Goal: Task Accomplishment & Management: Use online tool/utility

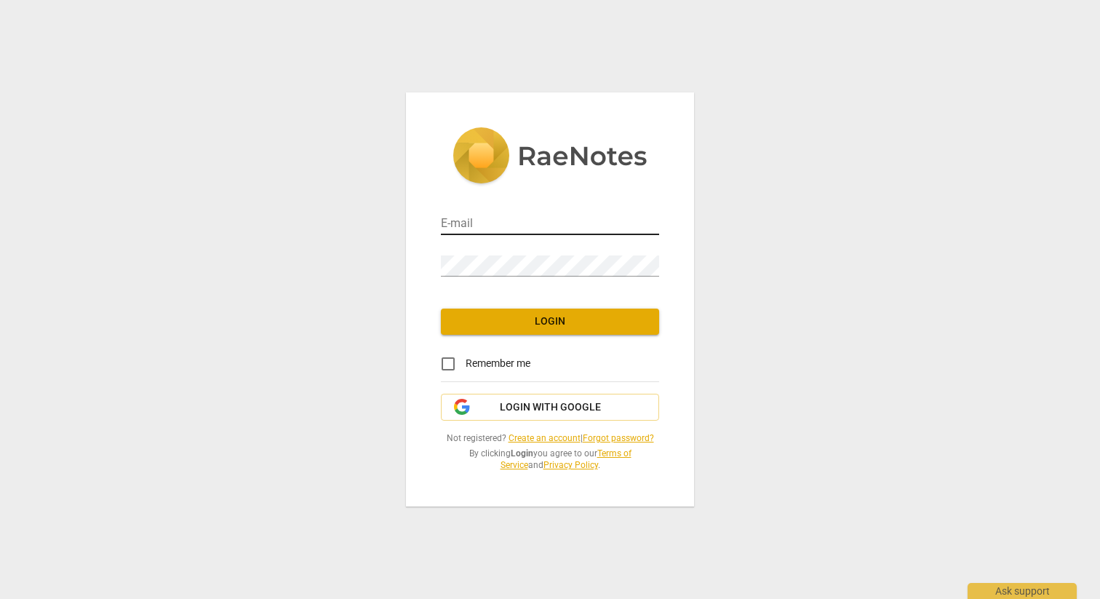
click at [521, 225] on input "email" at bounding box center [550, 224] width 218 height 21
type input "[EMAIL_ADDRESS][DOMAIN_NAME]"
click at [448, 363] on input "Remember me" at bounding box center [448, 363] width 35 height 35
checkbox input "true"
click at [515, 321] on span "Login" at bounding box center [549, 321] width 195 height 15
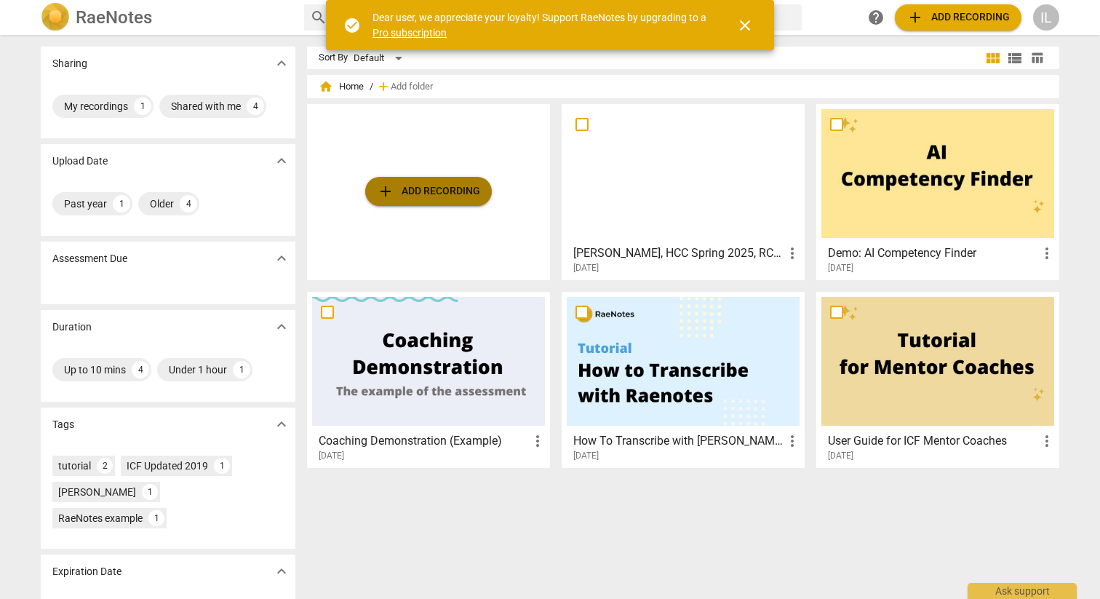
click at [409, 192] on span "add Add recording" at bounding box center [428, 191] width 103 height 17
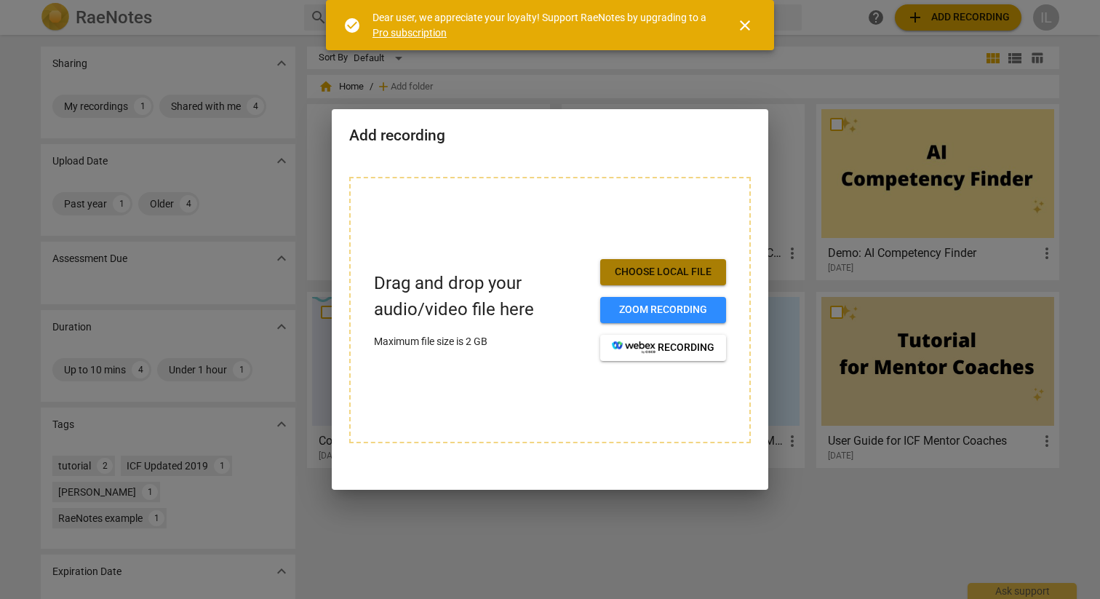
click at [651, 275] on span "Choose local file" at bounding box center [663, 272] width 103 height 15
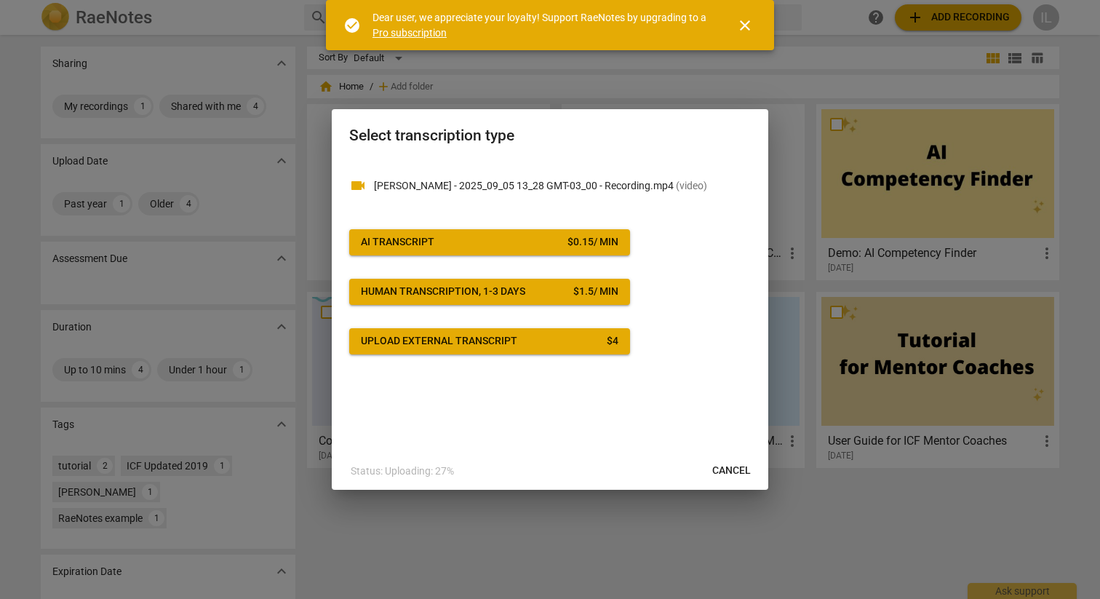
click at [726, 467] on span "Cancel" at bounding box center [731, 470] width 39 height 15
click at [743, 28] on span "close" at bounding box center [744, 25] width 17 height 17
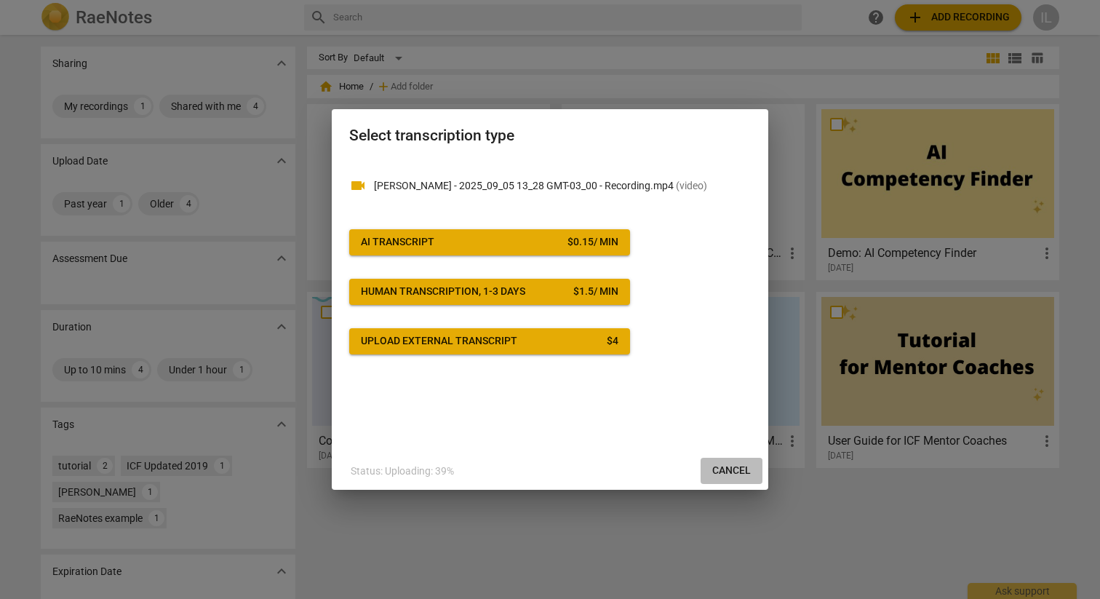
click at [732, 467] on span "Cancel" at bounding box center [731, 470] width 39 height 15
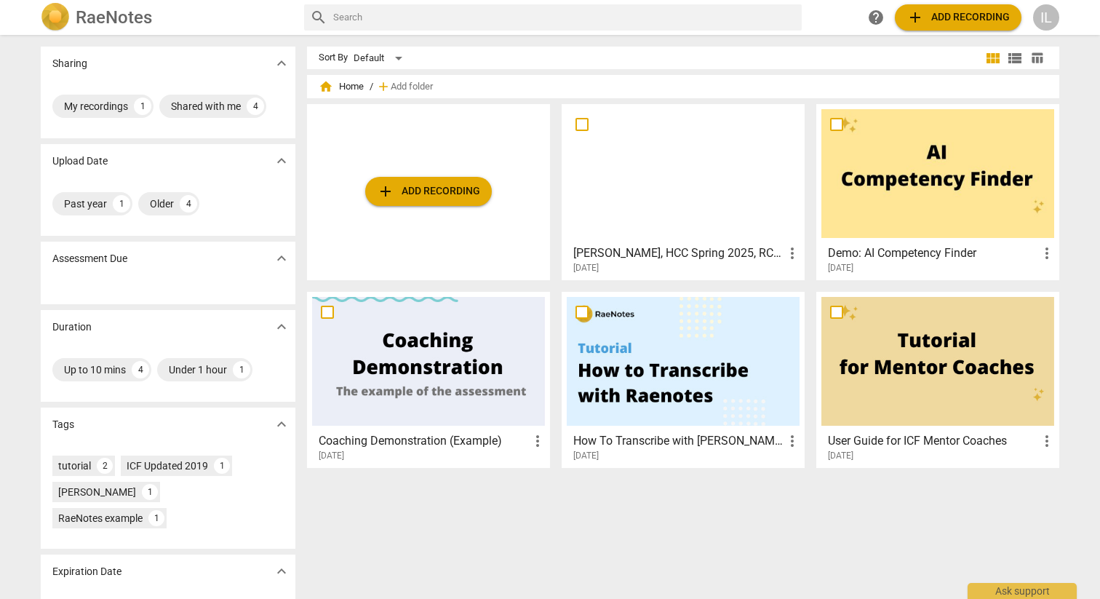
click at [443, 189] on span "add Add recording" at bounding box center [428, 191] width 103 height 17
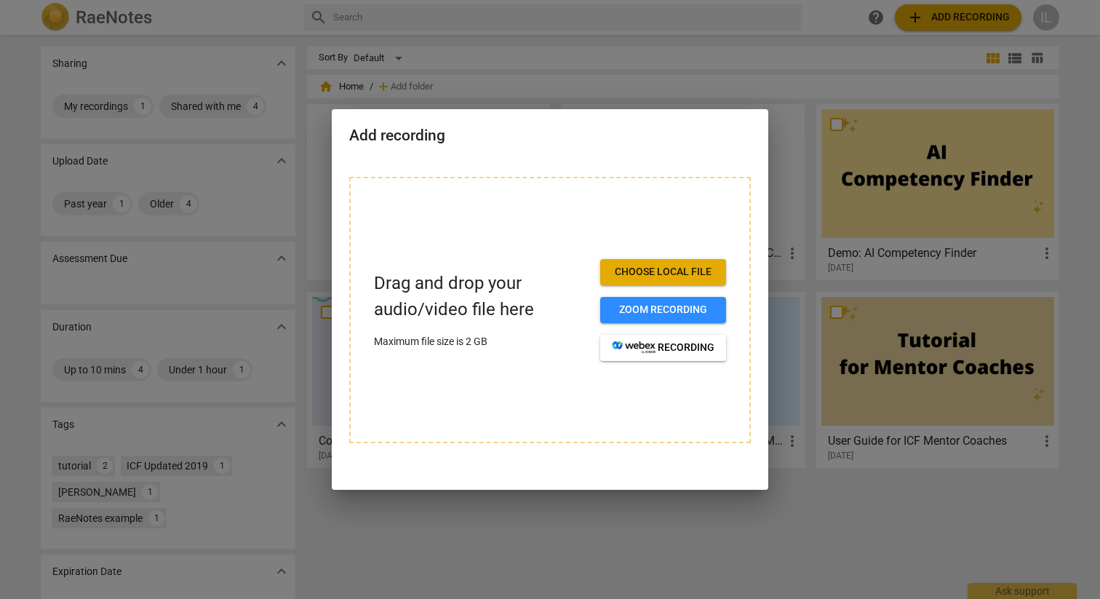
click at [678, 273] on span "Choose local file" at bounding box center [663, 272] width 103 height 15
click at [676, 271] on span "Choose local file" at bounding box center [663, 272] width 103 height 15
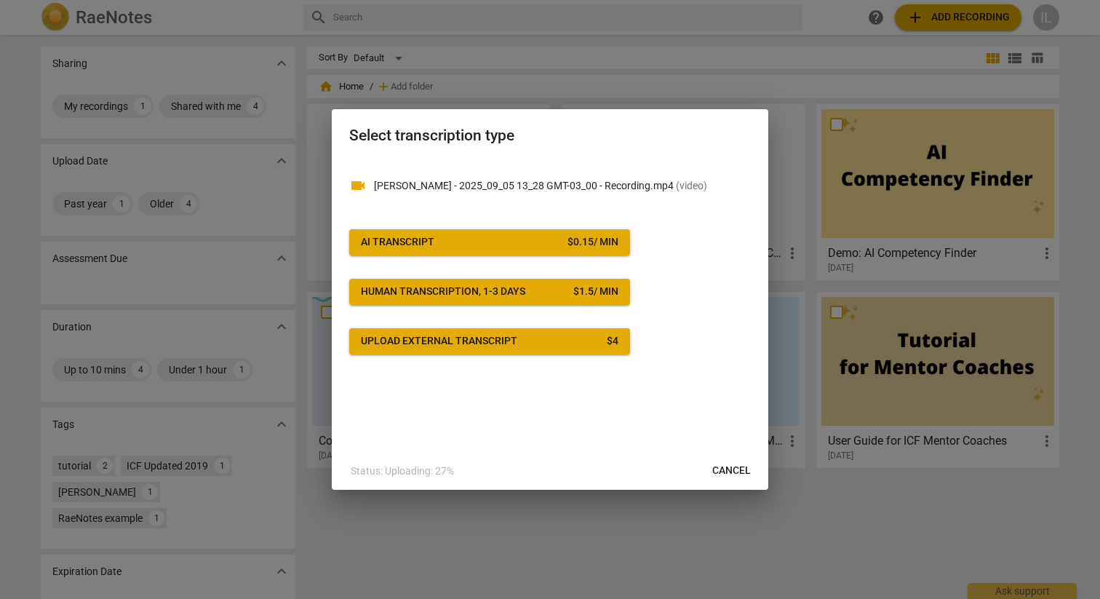
click at [489, 239] on span "AI Transcript $ 0.15 / min" at bounding box center [489, 242] width 257 height 15
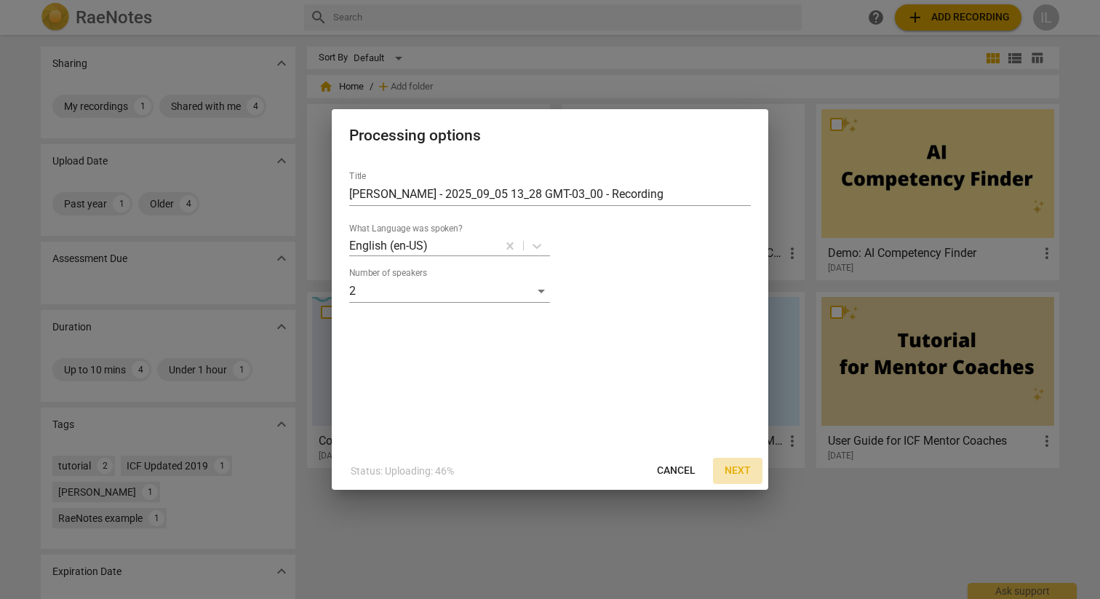
click at [737, 471] on span "Next" at bounding box center [737, 470] width 26 height 15
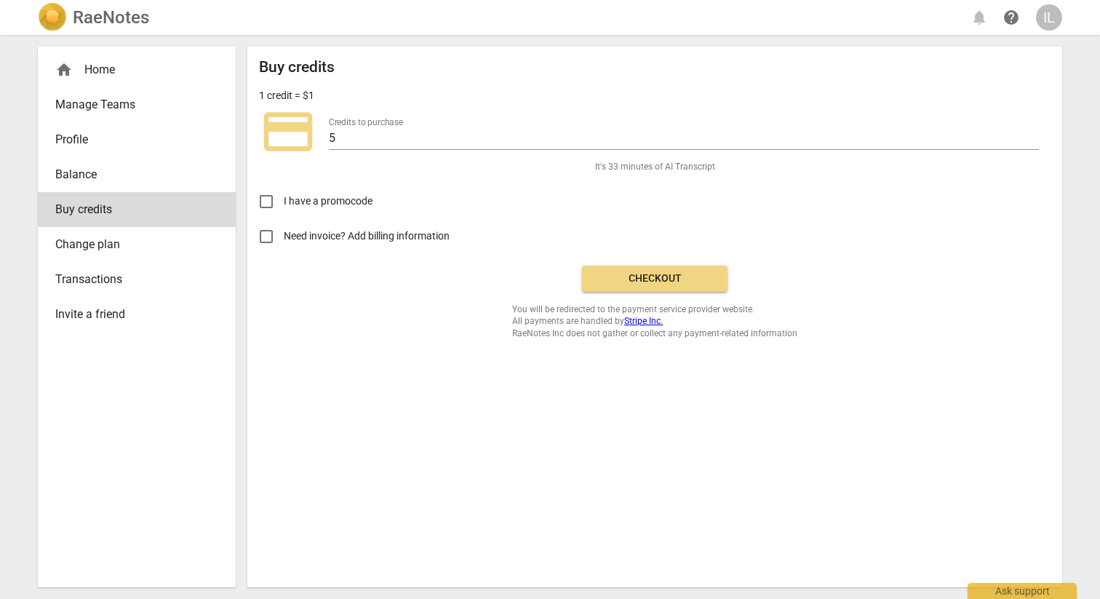
click at [674, 281] on span "Checkout" at bounding box center [654, 278] width 122 height 15
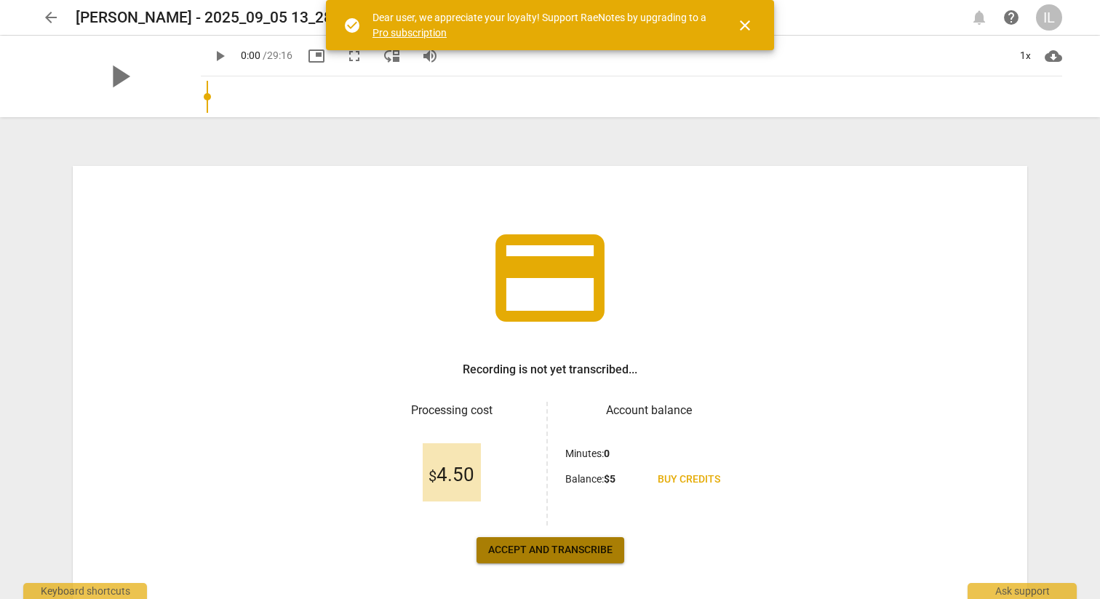
click at [532, 553] on span "Accept and transcribe" at bounding box center [550, 550] width 124 height 15
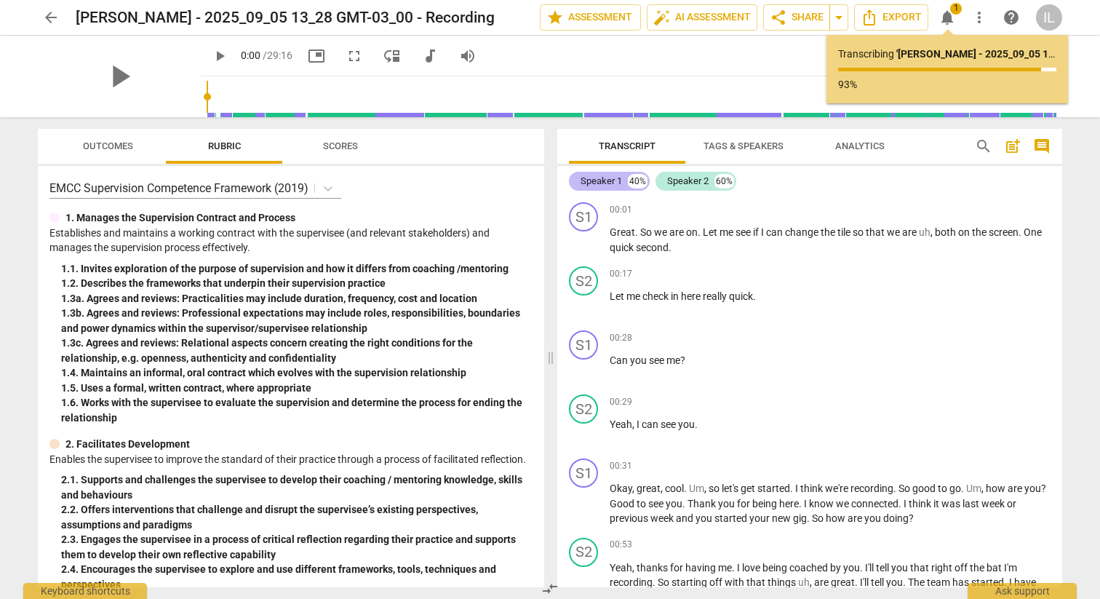
click at [601, 184] on div "Speaker 1" at bounding box center [600, 181] width 41 height 15
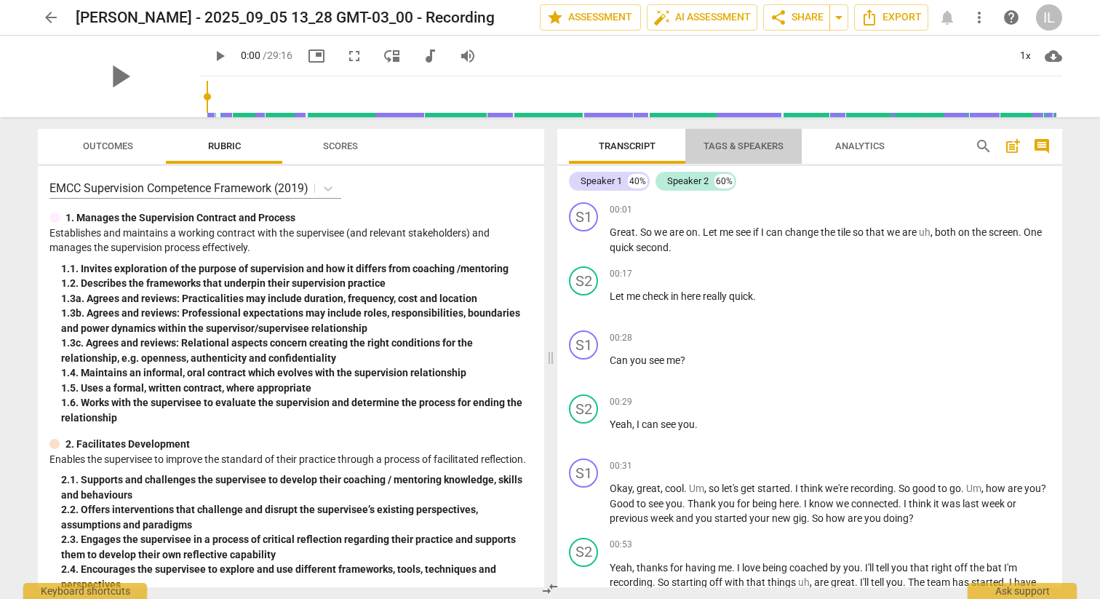
click at [732, 149] on span "Tags & Speakers" at bounding box center [743, 145] width 80 height 11
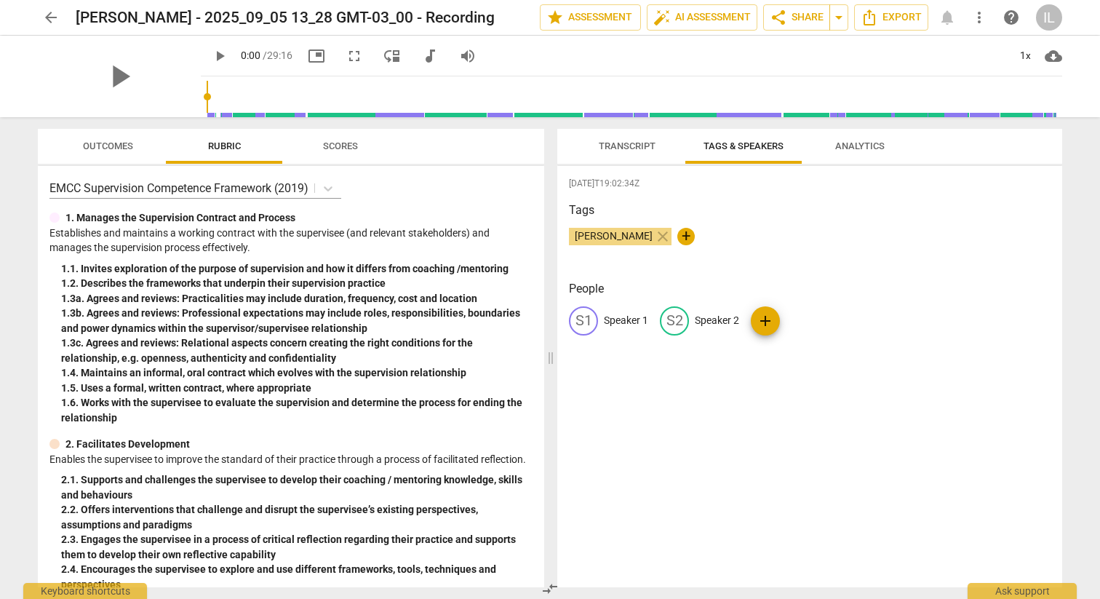
click at [585, 322] on div "S1" at bounding box center [583, 320] width 29 height 29
type input "[PERSON_NAME]"
click at [794, 320] on p "Speaker 2" at bounding box center [811, 320] width 44 height 15
type input "[PERSON_NAME]"
click at [950, 348] on div "People IL [PERSON_NAME] edit [PERSON_NAME] delete add" at bounding box center [809, 319] width 481 height 79
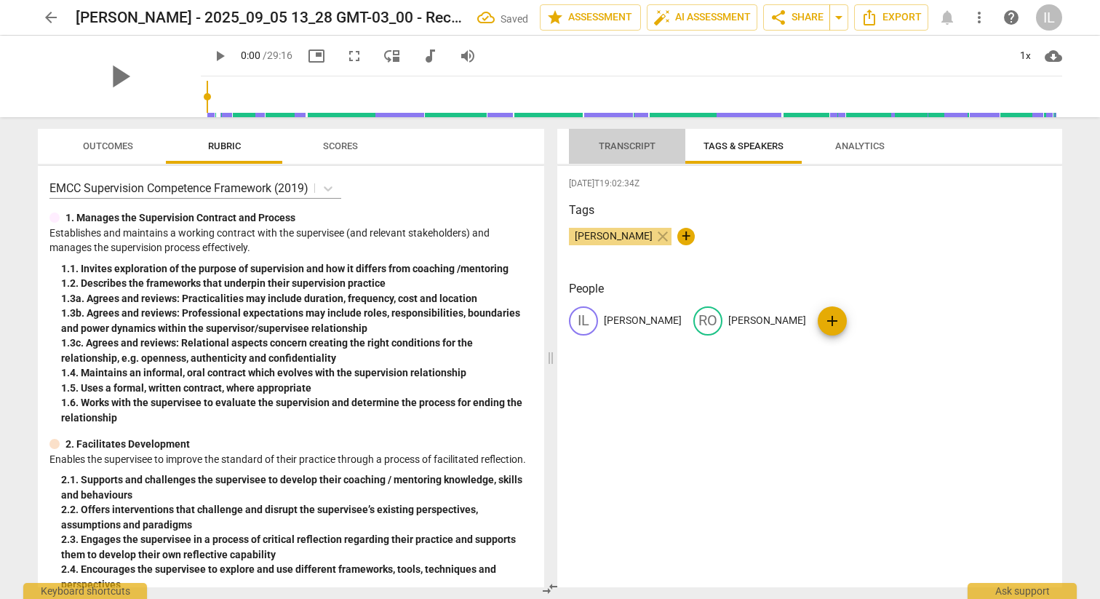
click at [614, 148] on span "Transcript" at bounding box center [627, 145] width 57 height 11
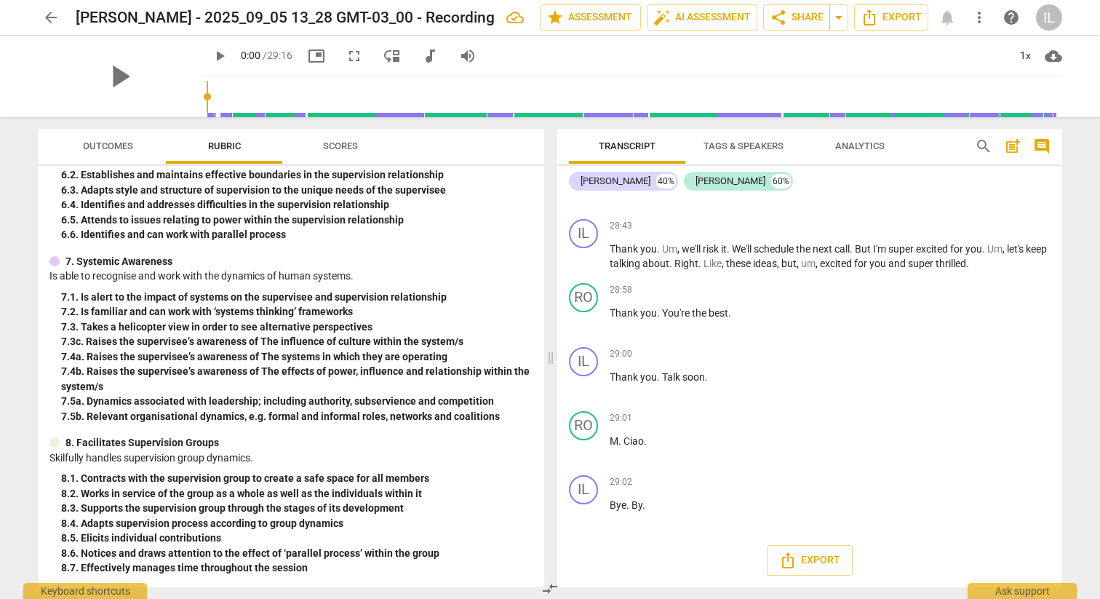
scroll to position [4821, 0]
click at [852, 149] on span "Analytics" at bounding box center [859, 145] width 49 height 11
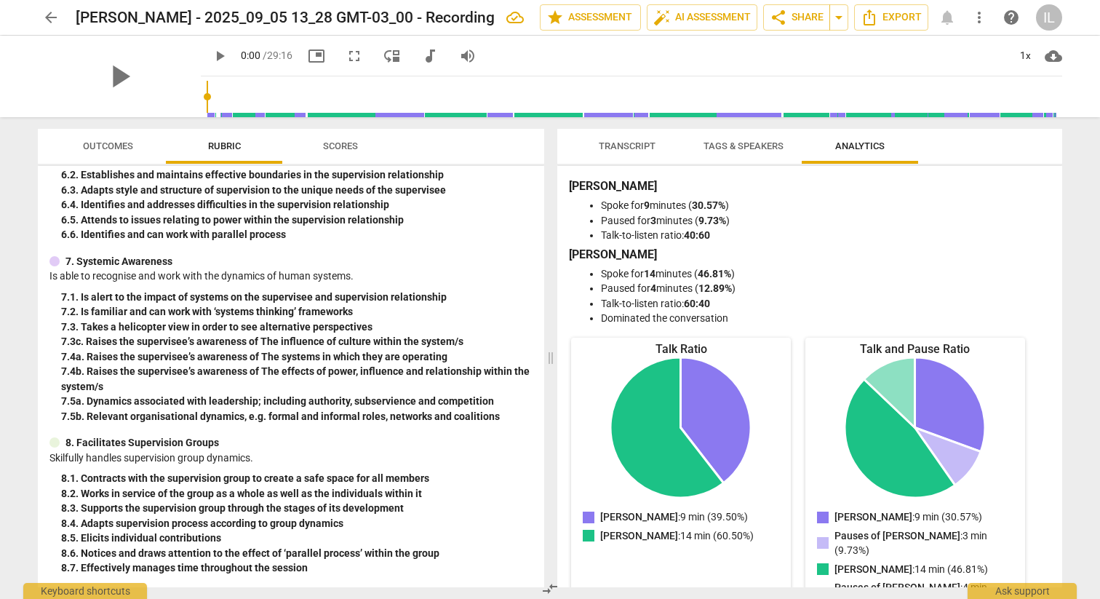
click at [341, 153] on span "Scores" at bounding box center [340, 147] width 70 height 20
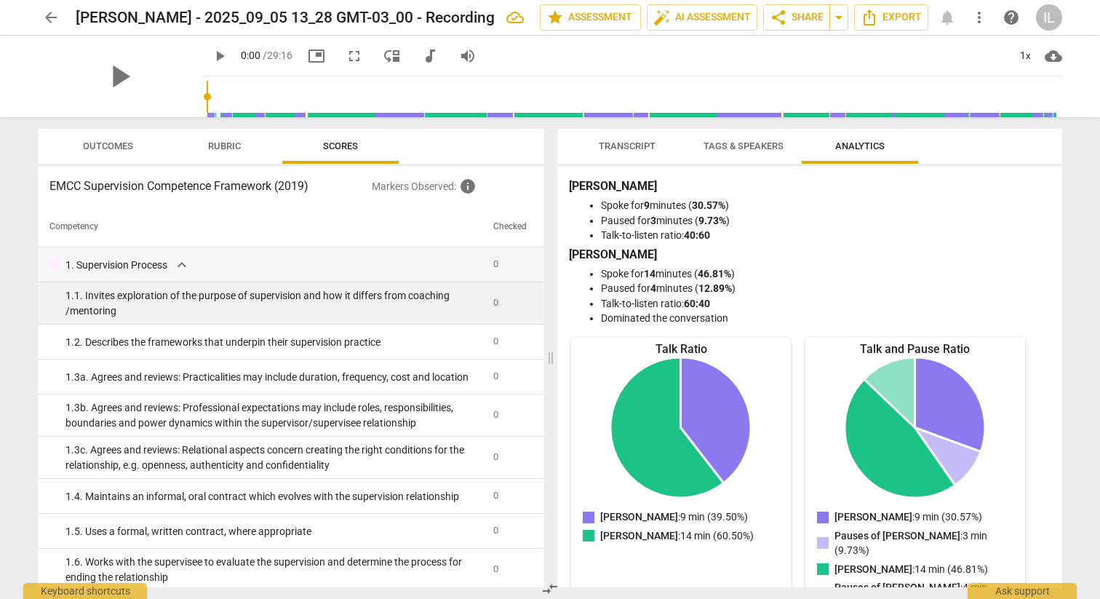
click at [493, 305] on span "0" at bounding box center [495, 302] width 5 height 11
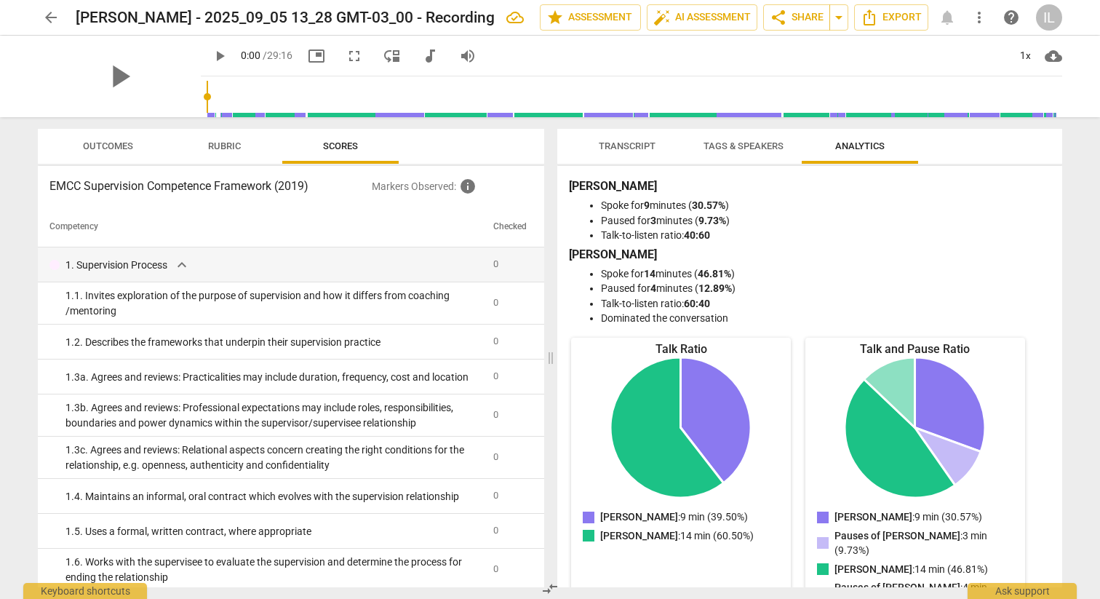
click at [229, 149] on span "Rubric" at bounding box center [224, 145] width 33 height 11
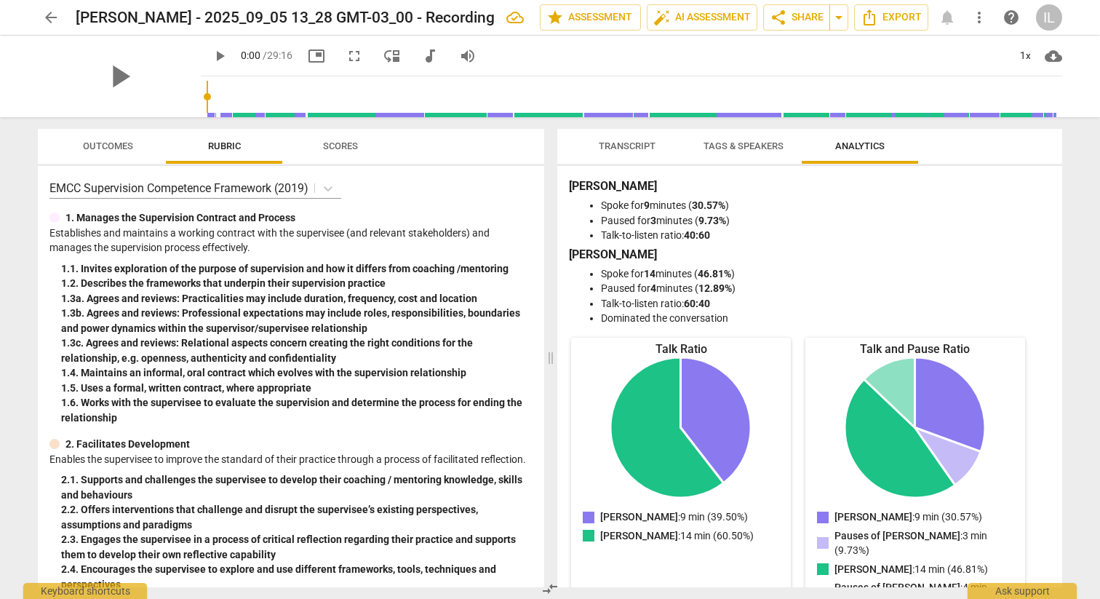
click at [122, 145] on span "Outcomes" at bounding box center [108, 145] width 50 height 11
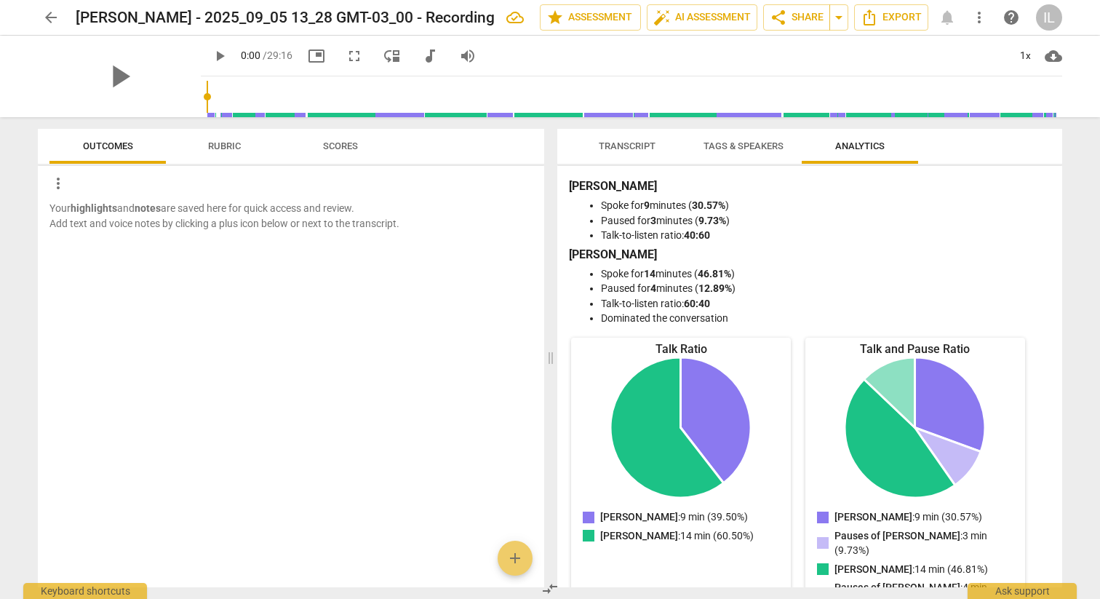
click at [229, 151] on span "Rubric" at bounding box center [224, 145] width 33 height 11
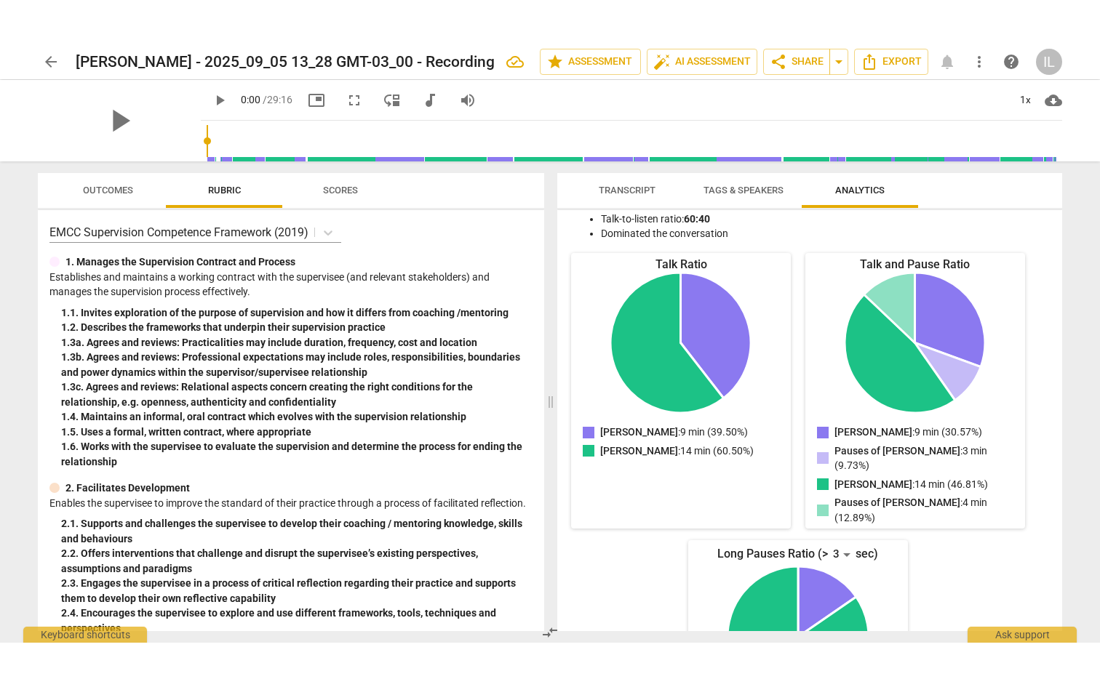
scroll to position [62, 0]
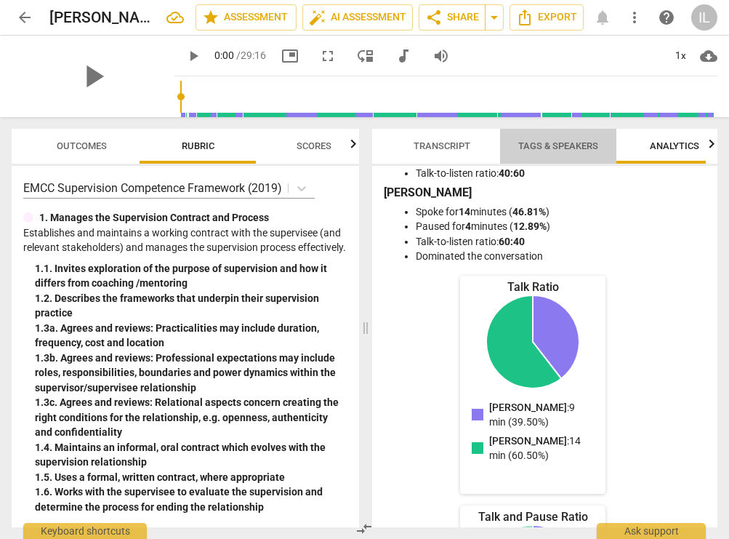
click at [559, 145] on span "Tags & Speakers" at bounding box center [559, 145] width 80 height 11
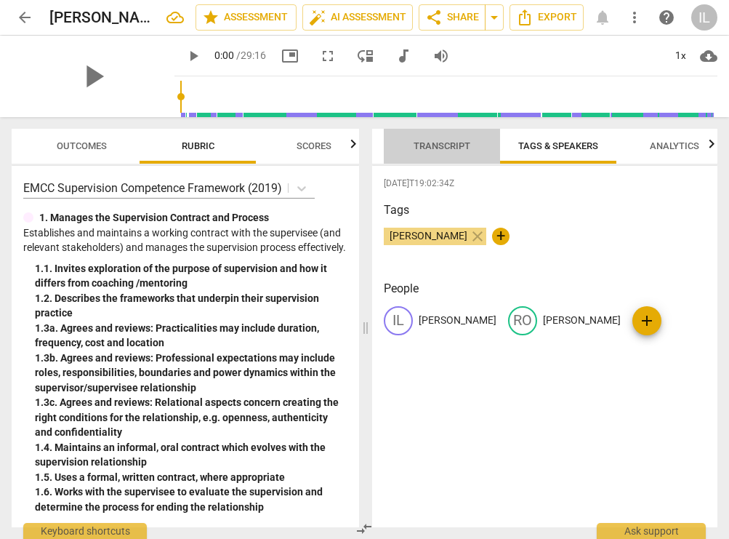
click at [437, 145] on span "Transcript" at bounding box center [442, 145] width 57 height 11
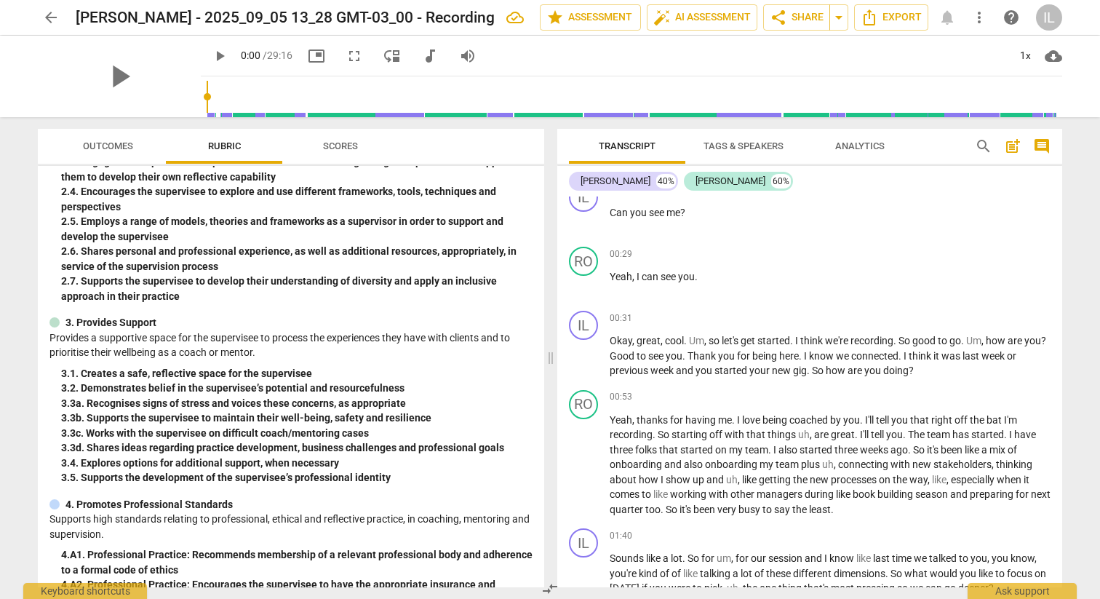
scroll to position [150, 0]
click at [989, 393] on p "Add competency" at bounding box center [1015, 394] width 69 height 13
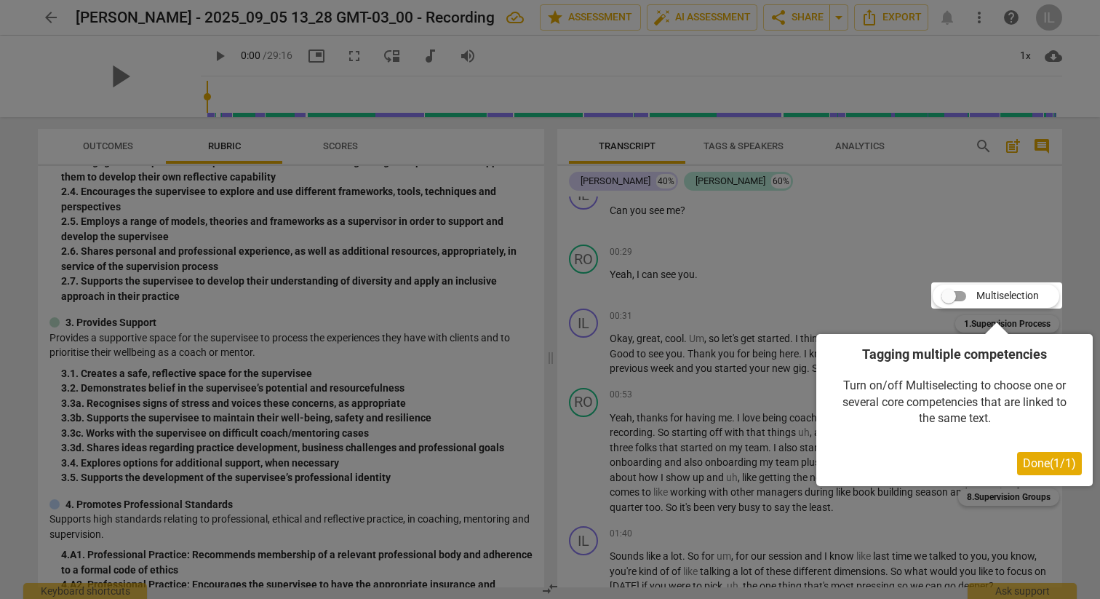
click at [878, 256] on div at bounding box center [550, 299] width 1100 height 599
click at [1036, 460] on span "Done ( 1 / 1 )" at bounding box center [1048, 463] width 53 height 14
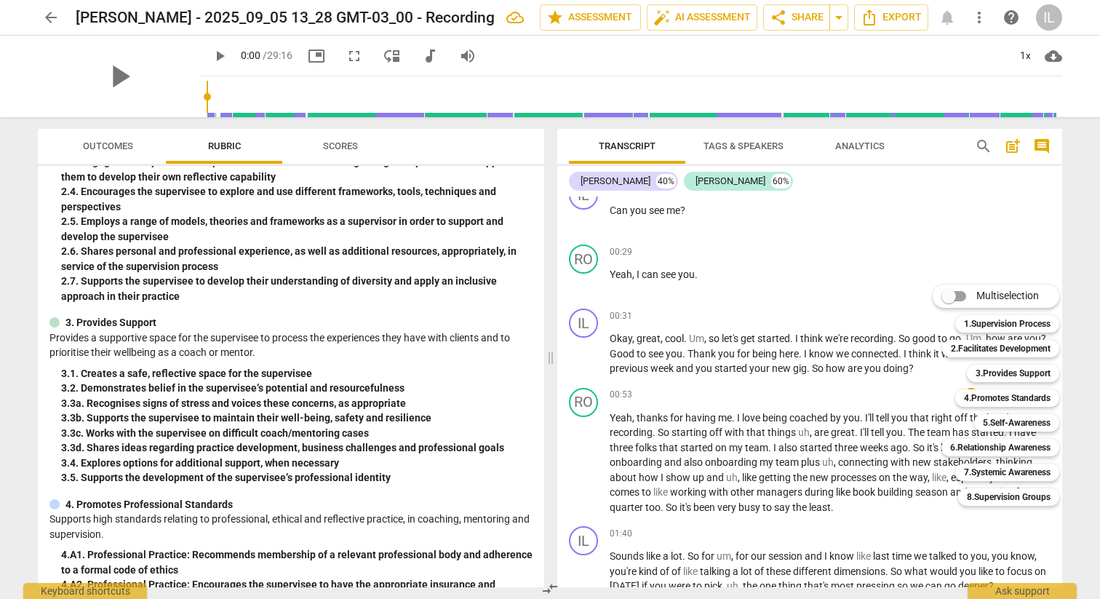
click at [926, 247] on div at bounding box center [550, 299] width 1100 height 599
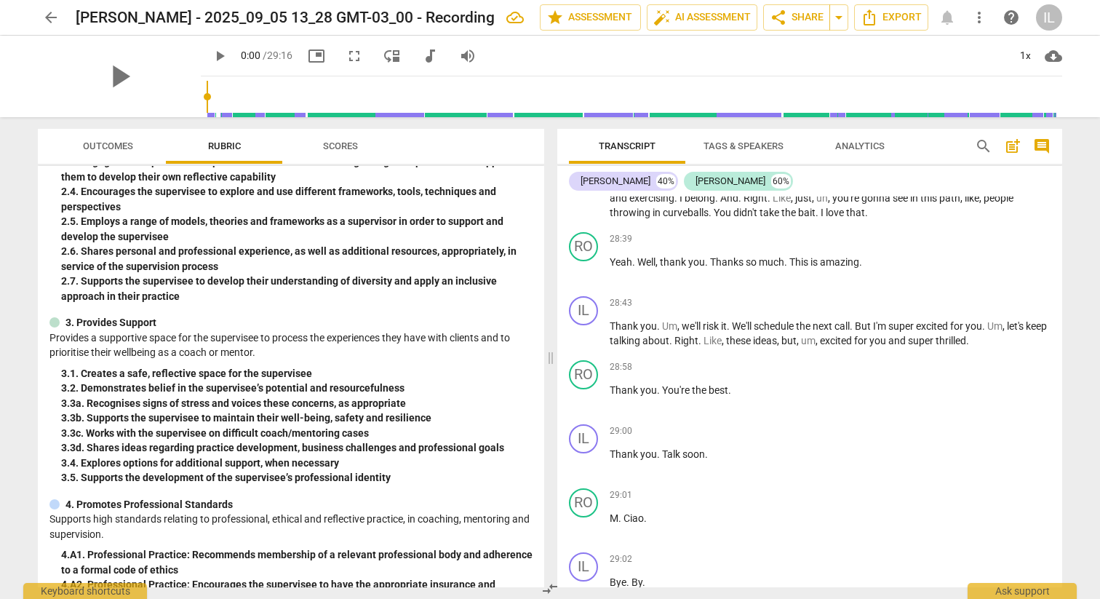
scroll to position [4821, 0]
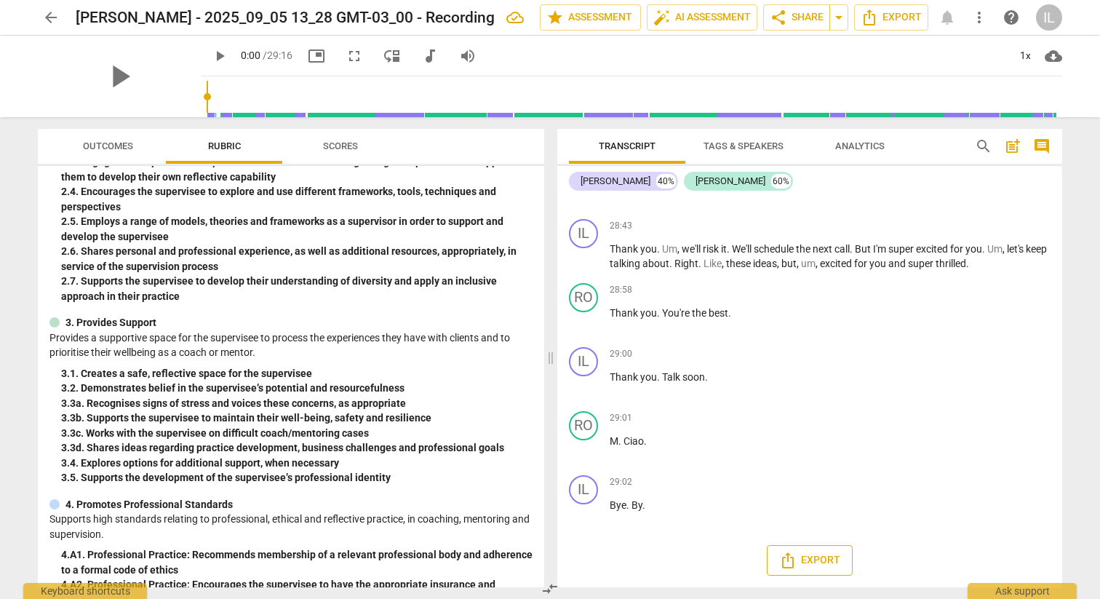
click at [804, 560] on span "Export" at bounding box center [809, 559] width 61 height 17
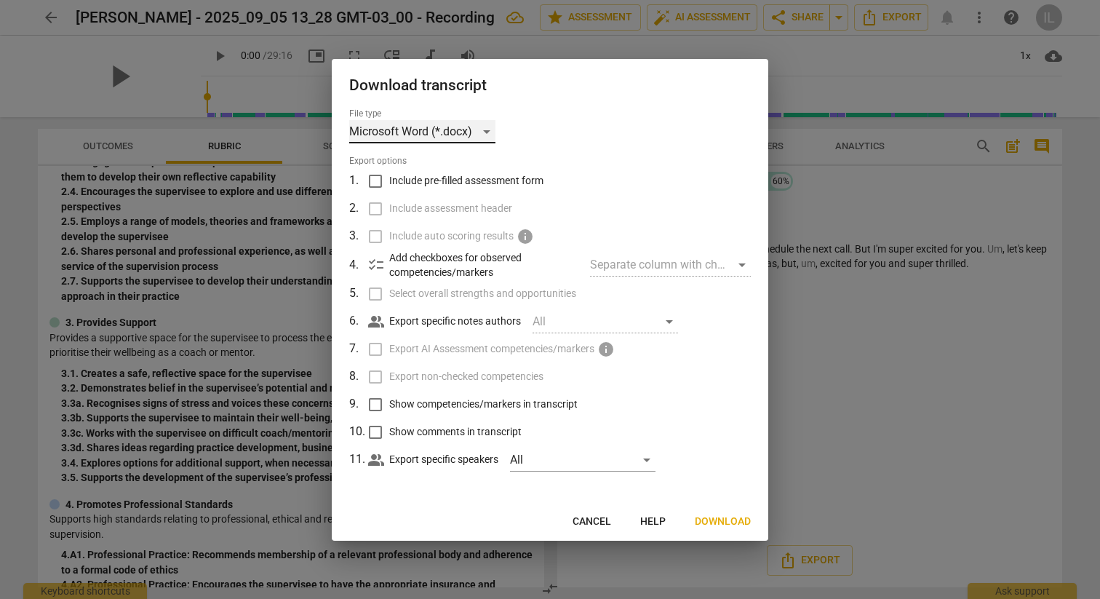
click at [483, 133] on div "Microsoft Word (*.docx)" at bounding box center [422, 131] width 146 height 23
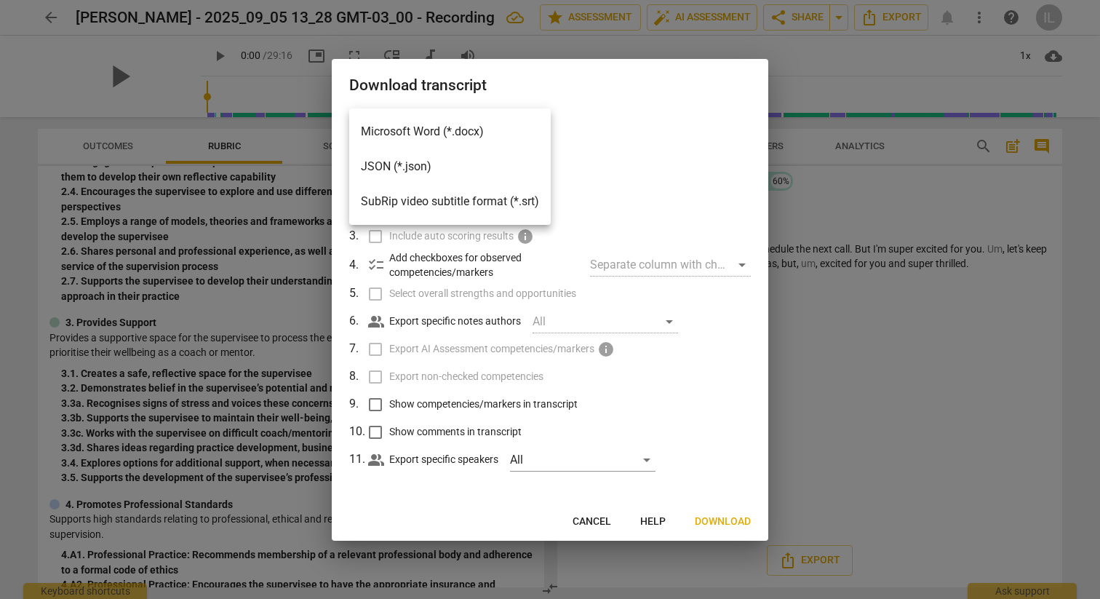
click at [466, 136] on li "Microsoft Word (*.docx)" at bounding box center [449, 131] width 201 height 35
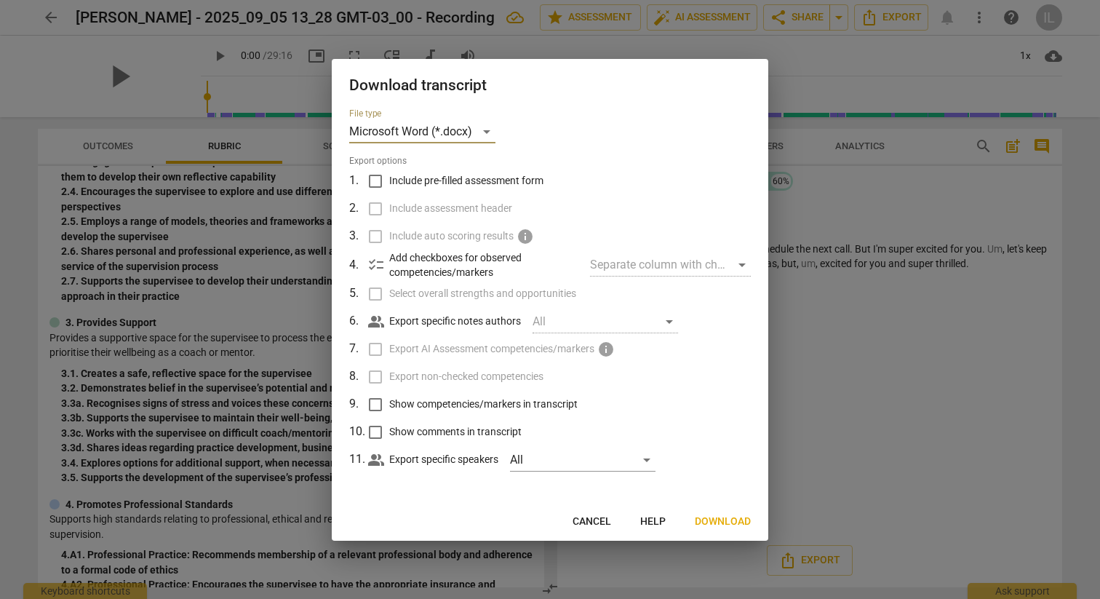
click at [723, 517] on span "Download" at bounding box center [722, 521] width 56 height 15
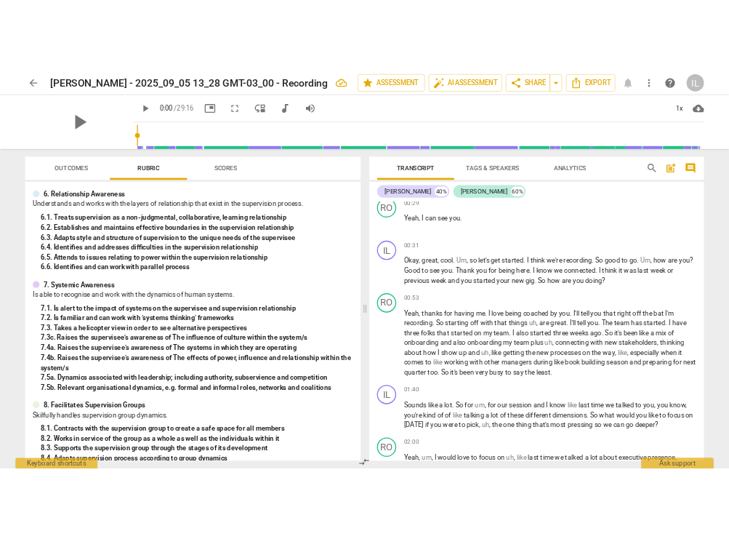
scroll to position [0, 0]
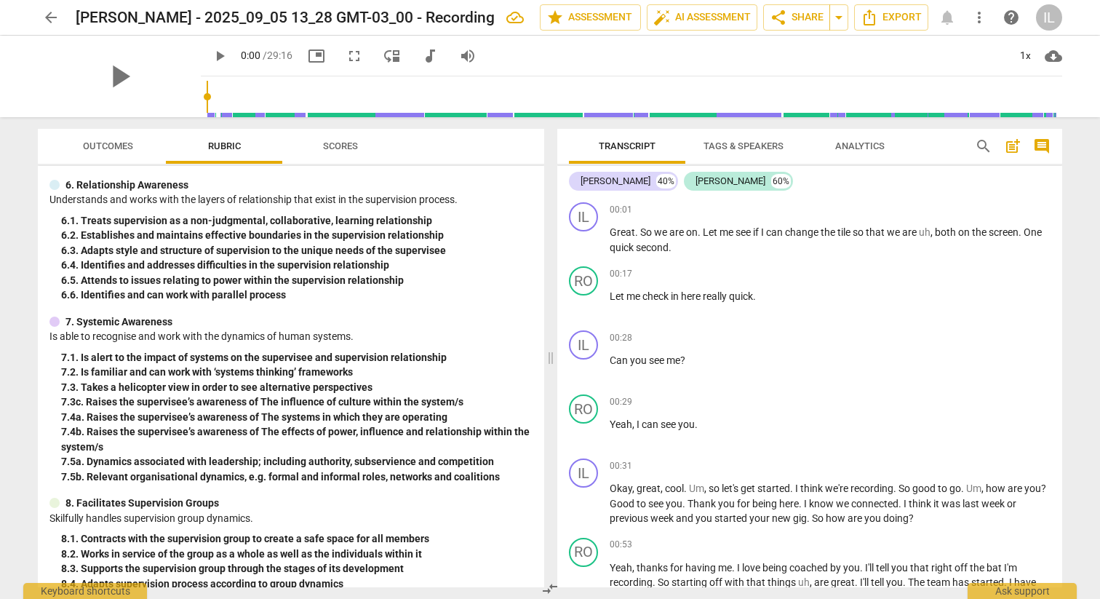
click at [1078, 36] on div "play_arrow play_arrow 0:00 / 29:16 picture_in_picture fullscreen move_down audi…" at bounding box center [550, 76] width 1076 height 81
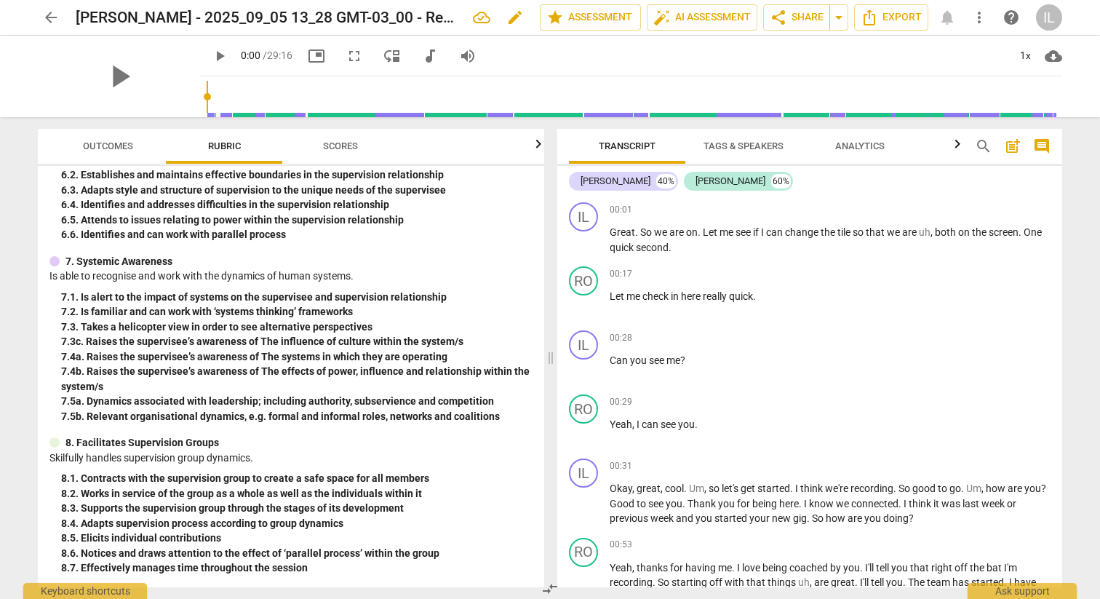
scroll to position [1179, 0]
